Goal: Task Accomplishment & Management: Complete application form

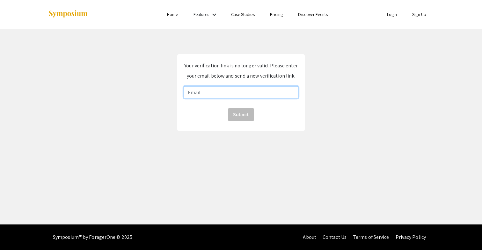
click at [200, 96] on input "email" at bounding box center [241, 92] width 115 height 12
click at [211, 96] on input "email" at bounding box center [241, 92] width 115 height 12
type input "jijianlin@sjtu.edu.cn"
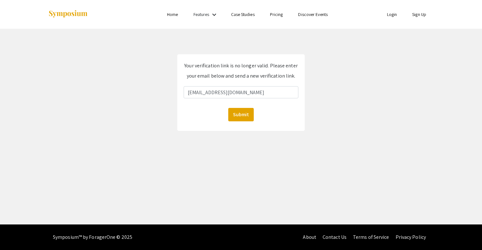
click at [228, 109] on div "Submit" at bounding box center [241, 114] width 115 height 13
click at [235, 113] on button "Submit" at bounding box center [240, 114] width 25 height 13
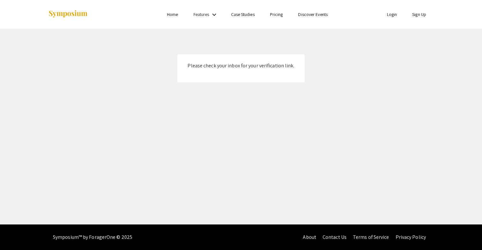
click at [248, 69] on p "Please check your inbox for your verification link." at bounding box center [241, 66] width 115 height 10
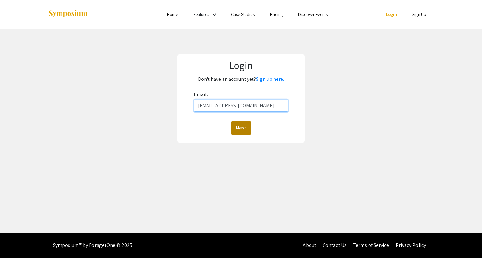
type input "jijianlin@sjtu.edu.cn"
click at [237, 126] on button "Next" at bounding box center [241, 127] width 20 height 13
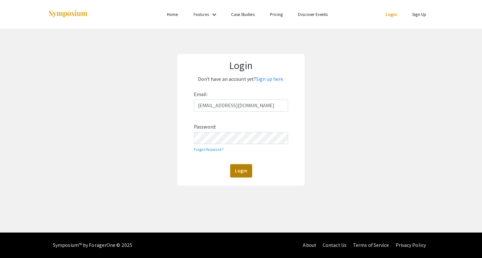
click at [244, 177] on button "Login" at bounding box center [241, 170] width 22 height 13
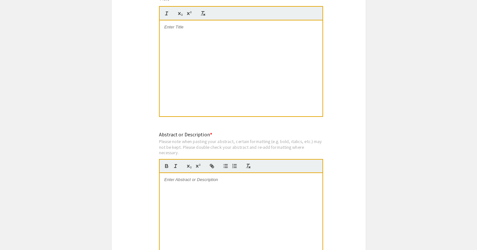
scroll to position [32, 0]
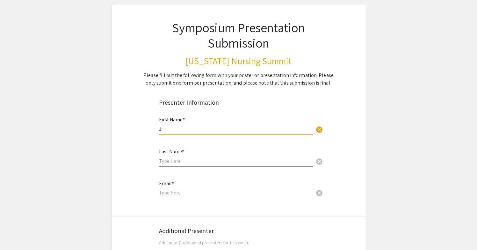
type input "Ji"
click at [185, 180] on div "Email * cancel" at bounding box center [236, 186] width 154 height 24
click at [181, 166] on div "Last Name * cancel" at bounding box center [236, 154] width 154 height 24
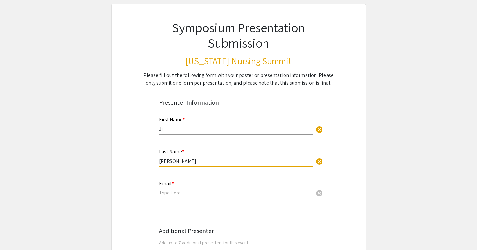
type input "[PERSON_NAME]"
click at [172, 196] on input "email" at bounding box center [236, 192] width 154 height 7
type input "[EMAIL_ADDRESS][DOMAIN_NAME]"
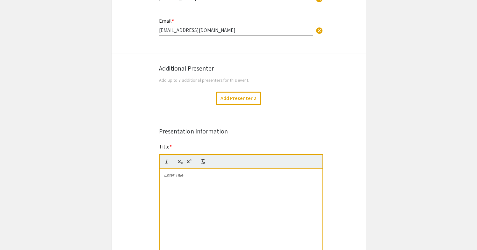
click at [197, 185] on div at bounding box center [241, 216] width 163 height 96
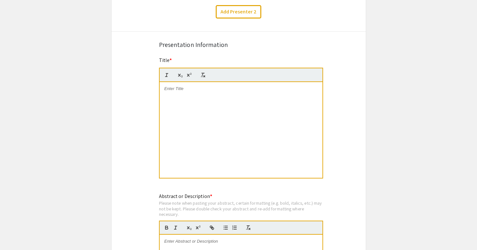
scroll to position [293, 0]
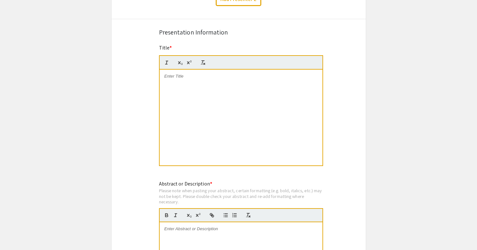
click at [212, 81] on div at bounding box center [241, 117] width 163 height 96
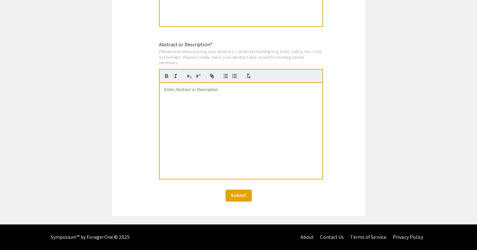
click at [211, 90] on p at bounding box center [240, 90] width 153 height 6
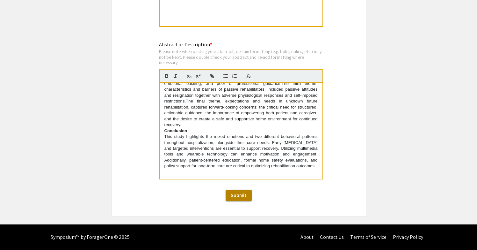
scroll to position [119, 0]
click at [243, 199] on button "Submit" at bounding box center [239, 194] width 26 height 11
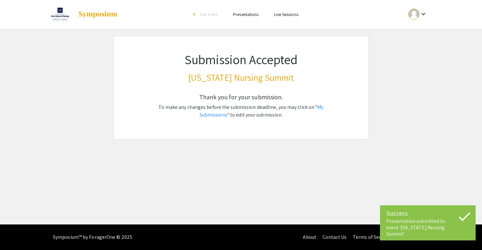
scroll to position [0, 0]
